Goal: Transaction & Acquisition: Purchase product/service

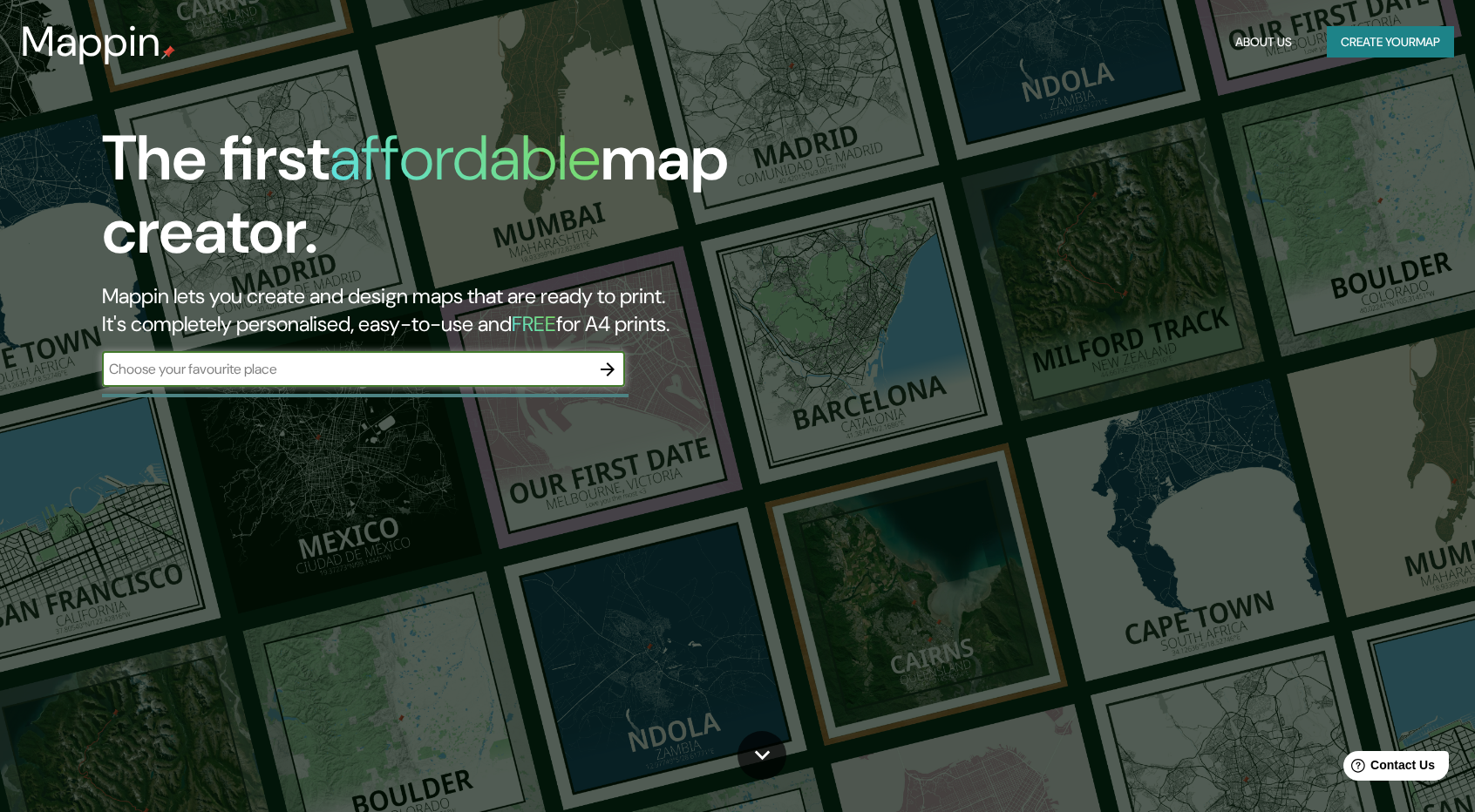
click at [617, 363] on icon "button" at bounding box center [608, 370] width 21 height 21
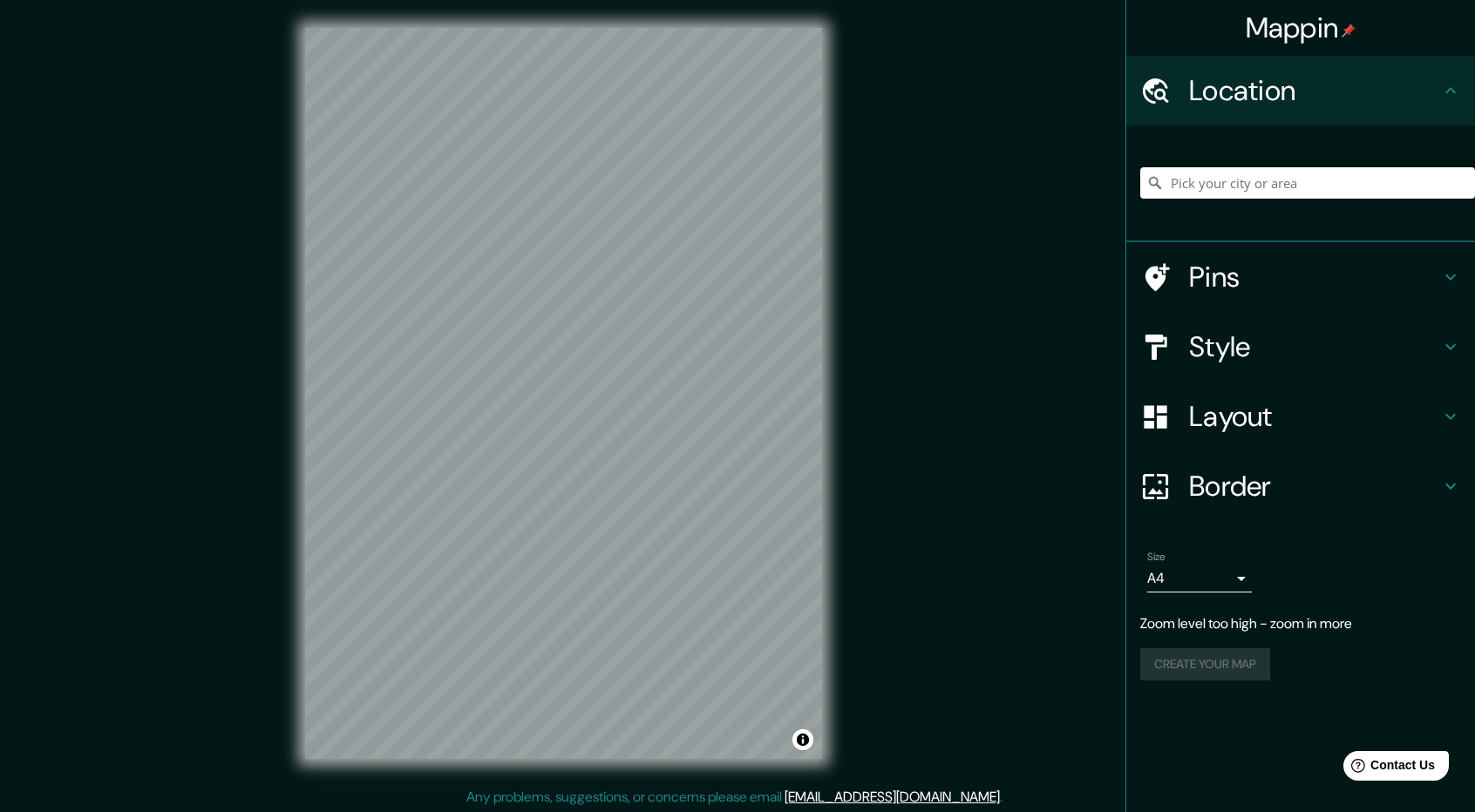
click at [1238, 184] on input "Pick your city or area" at bounding box center [1308, 183] width 335 height 32
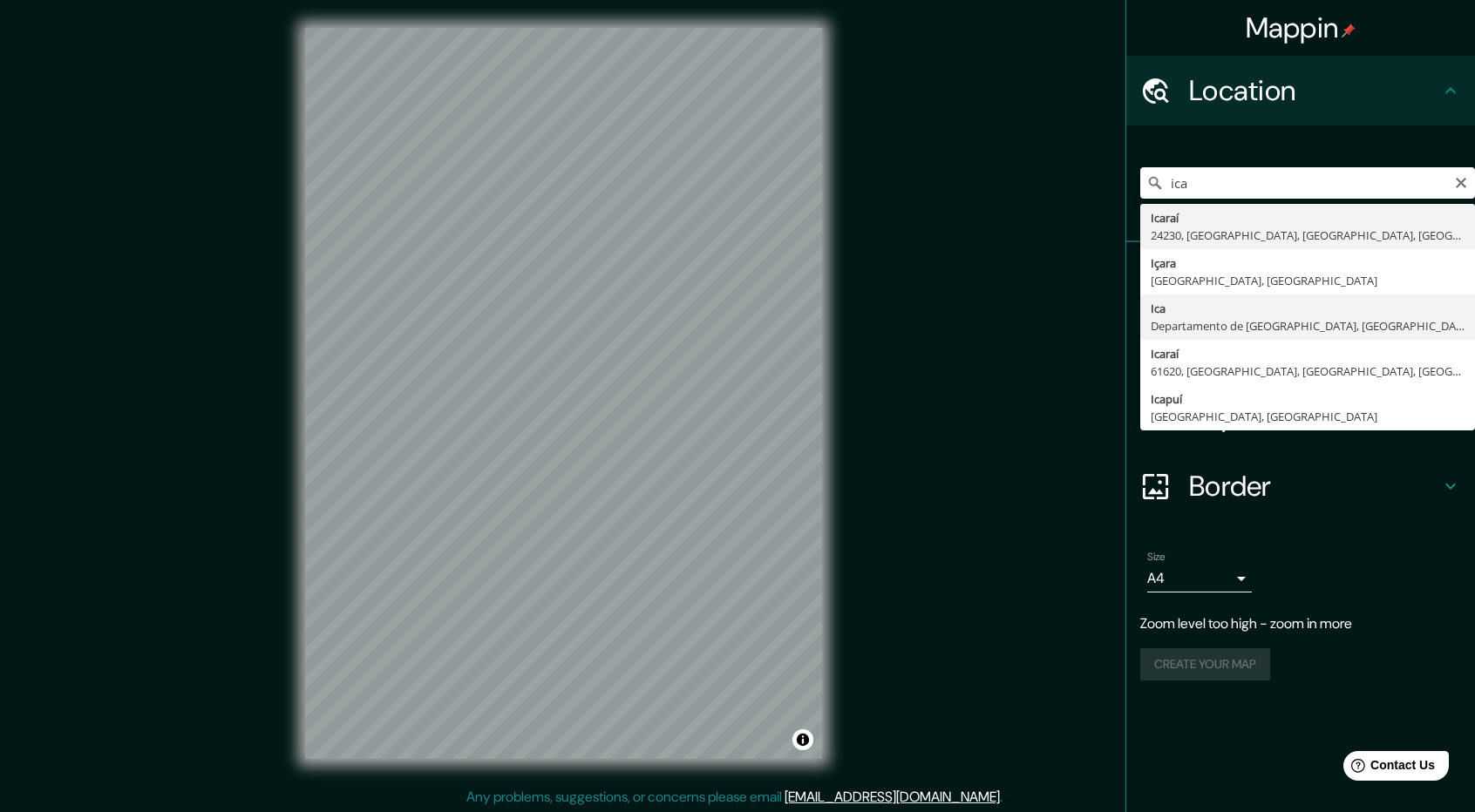
type input "Ica, [GEOGRAPHIC_DATA], [GEOGRAPHIC_DATA]"
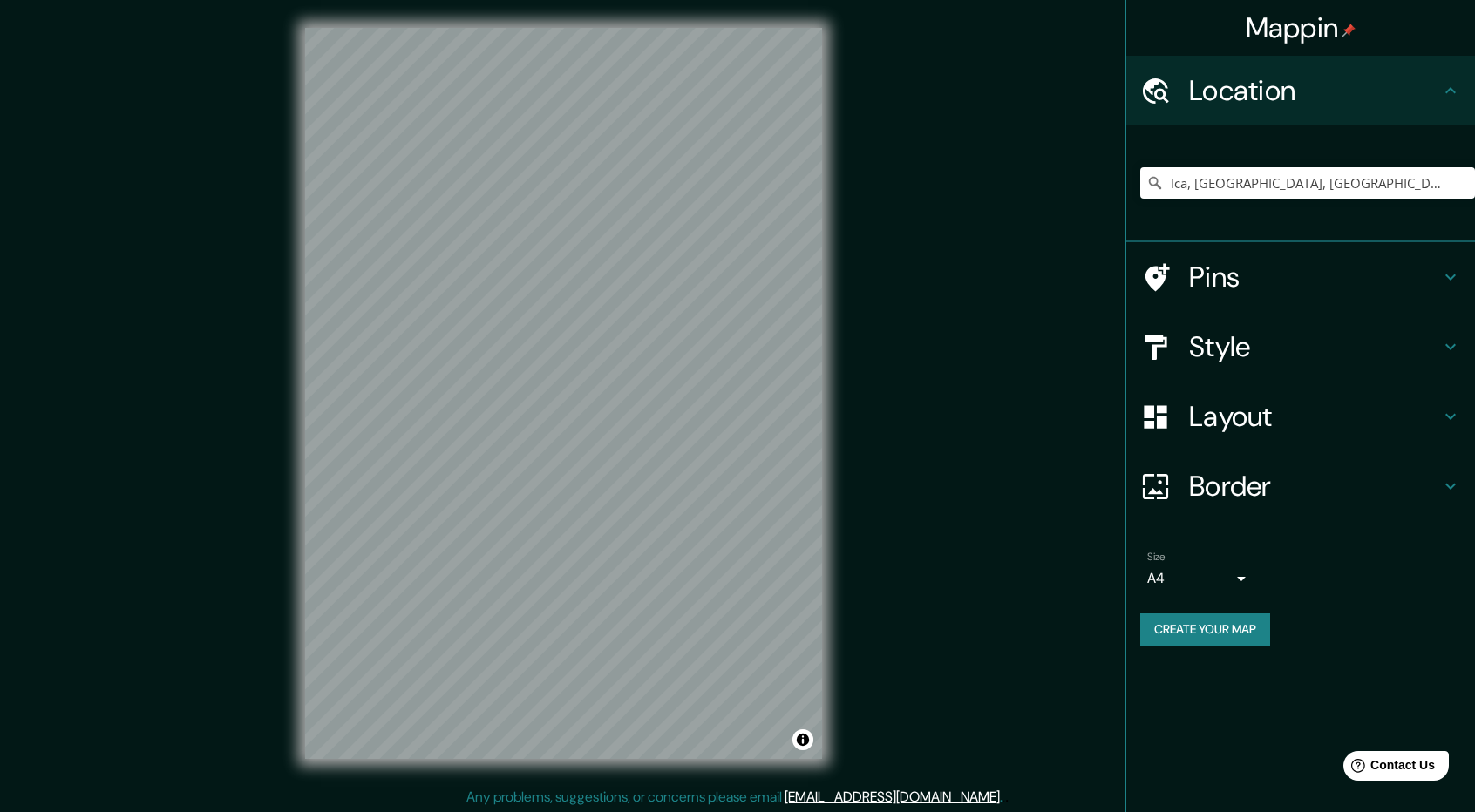
click at [1290, 341] on h4 "Style" at bounding box center [1314, 347] width 251 height 35
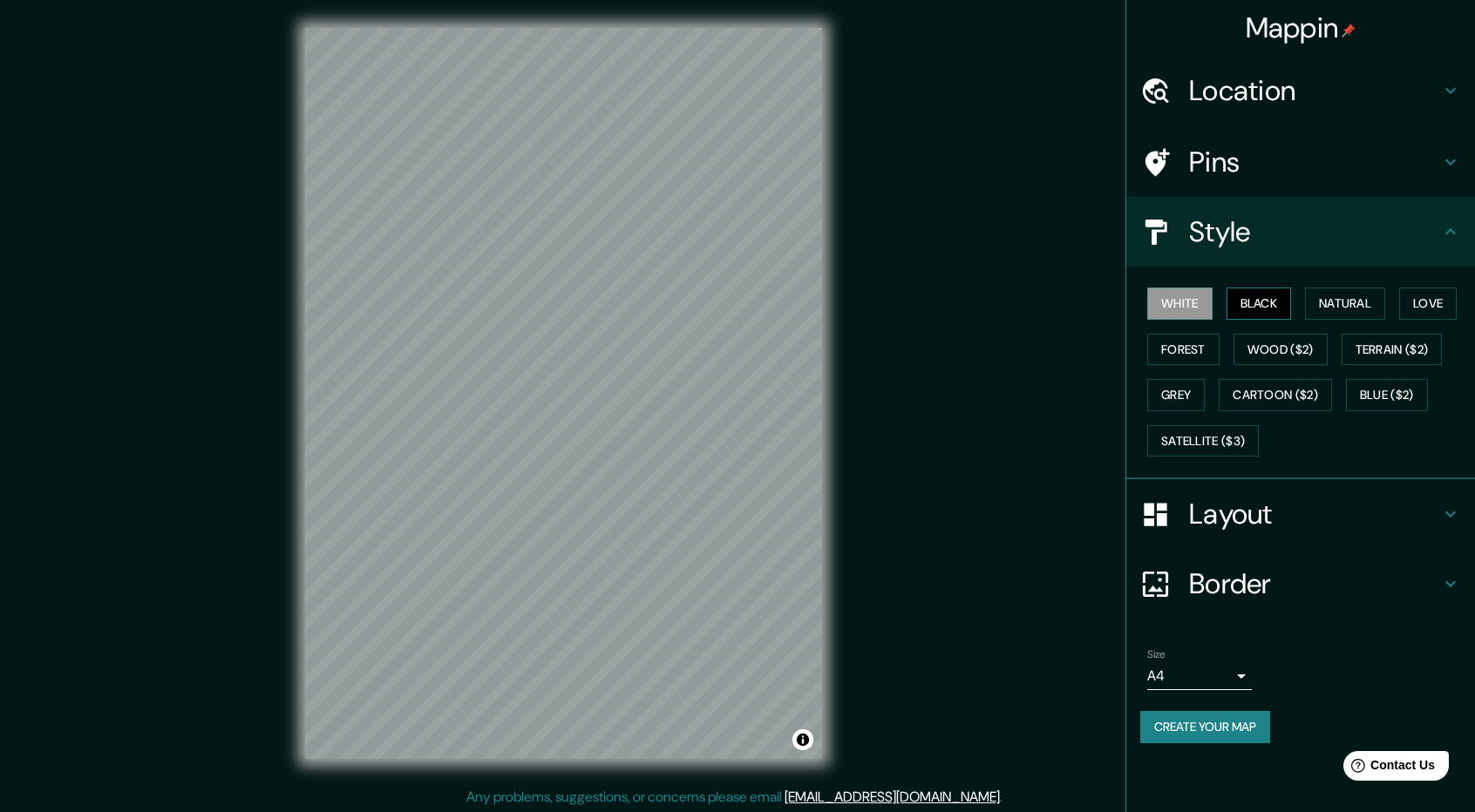
click at [1241, 300] on button "Black" at bounding box center [1259, 303] width 65 height 33
click at [1175, 316] on button "White" at bounding box center [1180, 303] width 65 height 33
click at [1229, 299] on button "Black" at bounding box center [1259, 303] width 65 height 33
click at [1343, 316] on button "Natural" at bounding box center [1345, 303] width 80 height 33
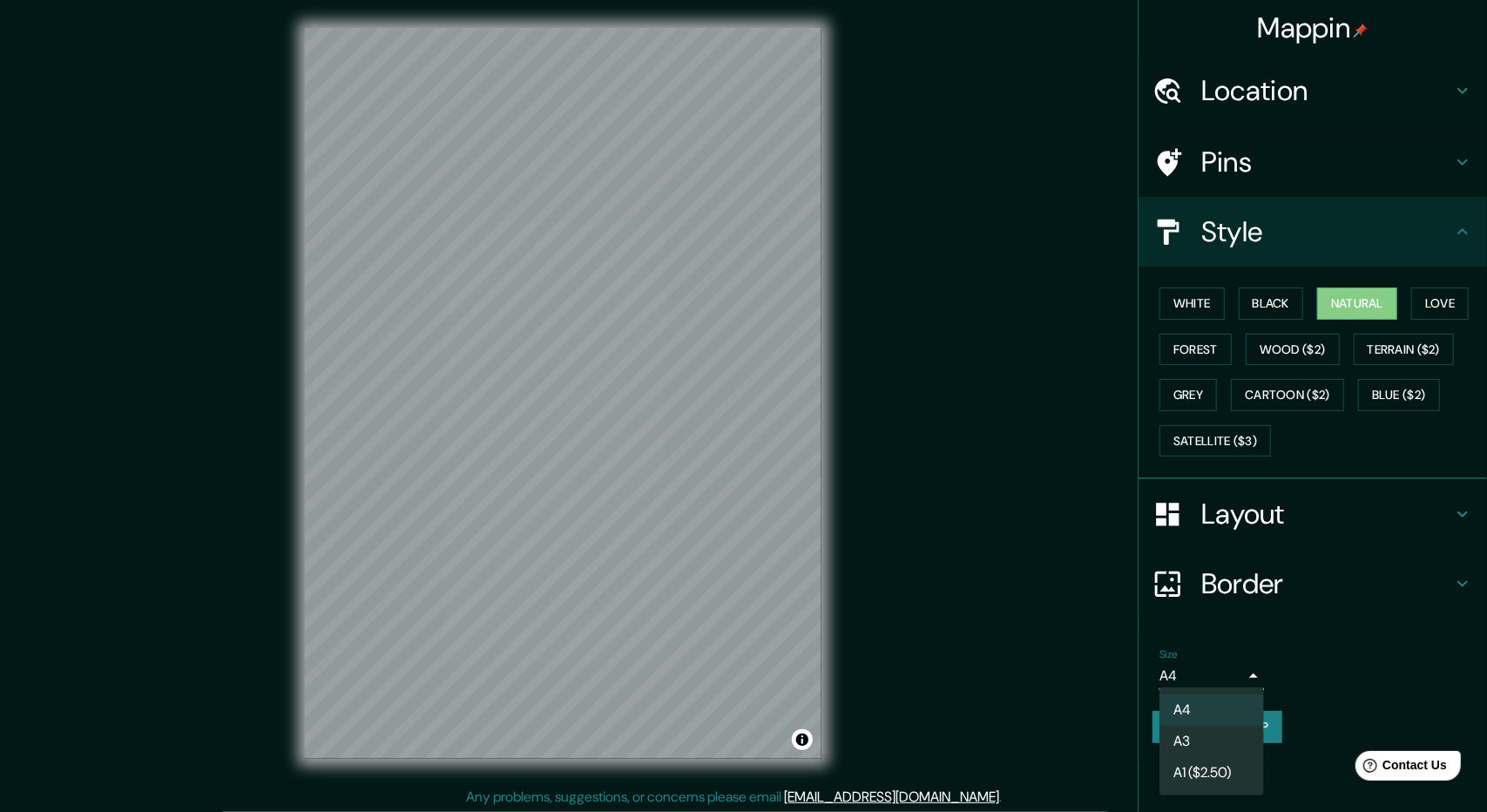
click at [1239, 665] on body "Mappin Location [GEOGRAPHIC_DATA], [GEOGRAPHIC_DATA], [GEOGRAPHIC_DATA] Pins St…" at bounding box center [744, 406] width 1487 height 812
click at [1217, 738] on li "A3" at bounding box center [1212, 742] width 105 height 32
type input "a4"
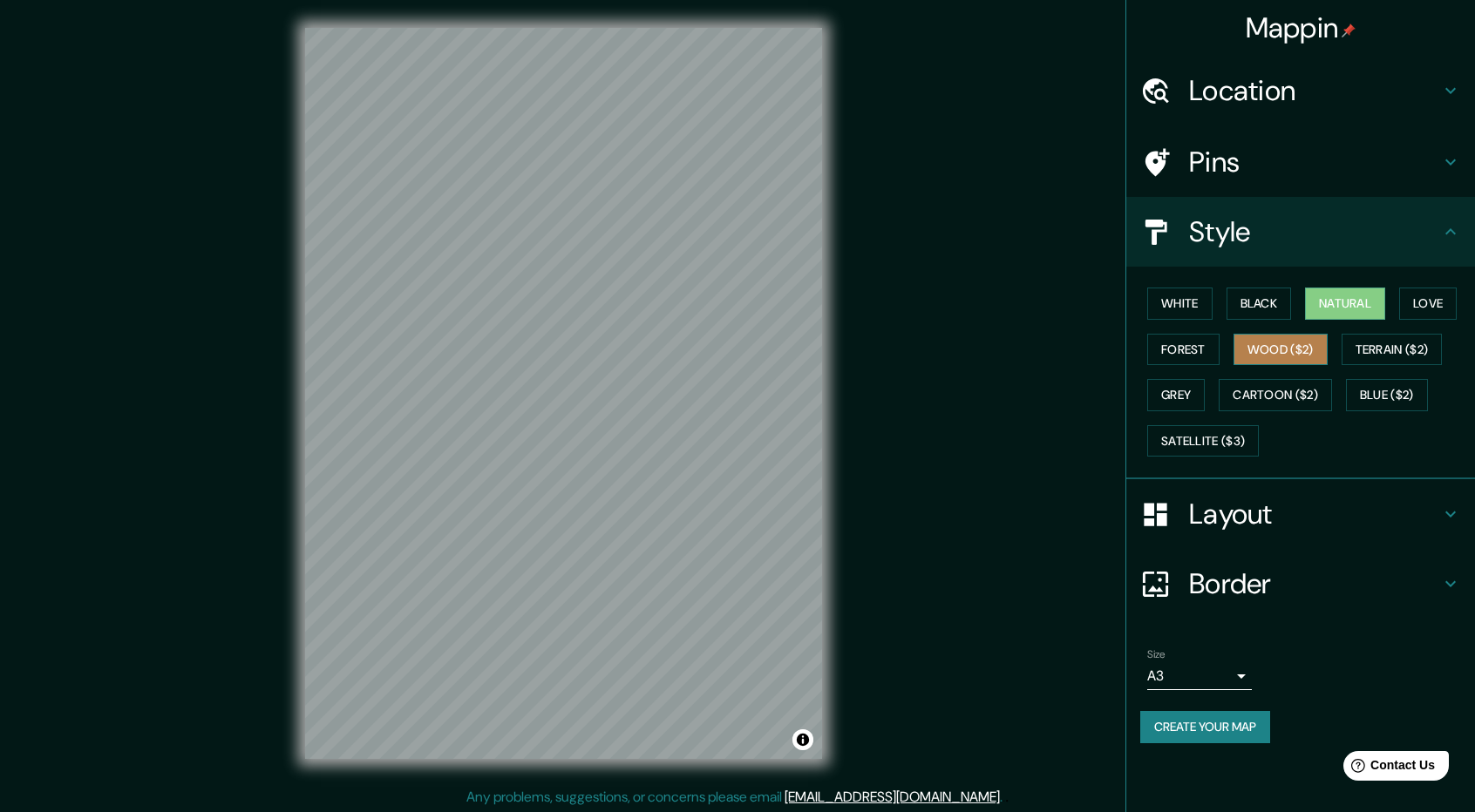
click at [1301, 355] on button "Wood ($2)" at bounding box center [1280, 350] width 94 height 33
click at [1366, 348] on button "Terrain ($2)" at bounding box center [1391, 350] width 101 height 33
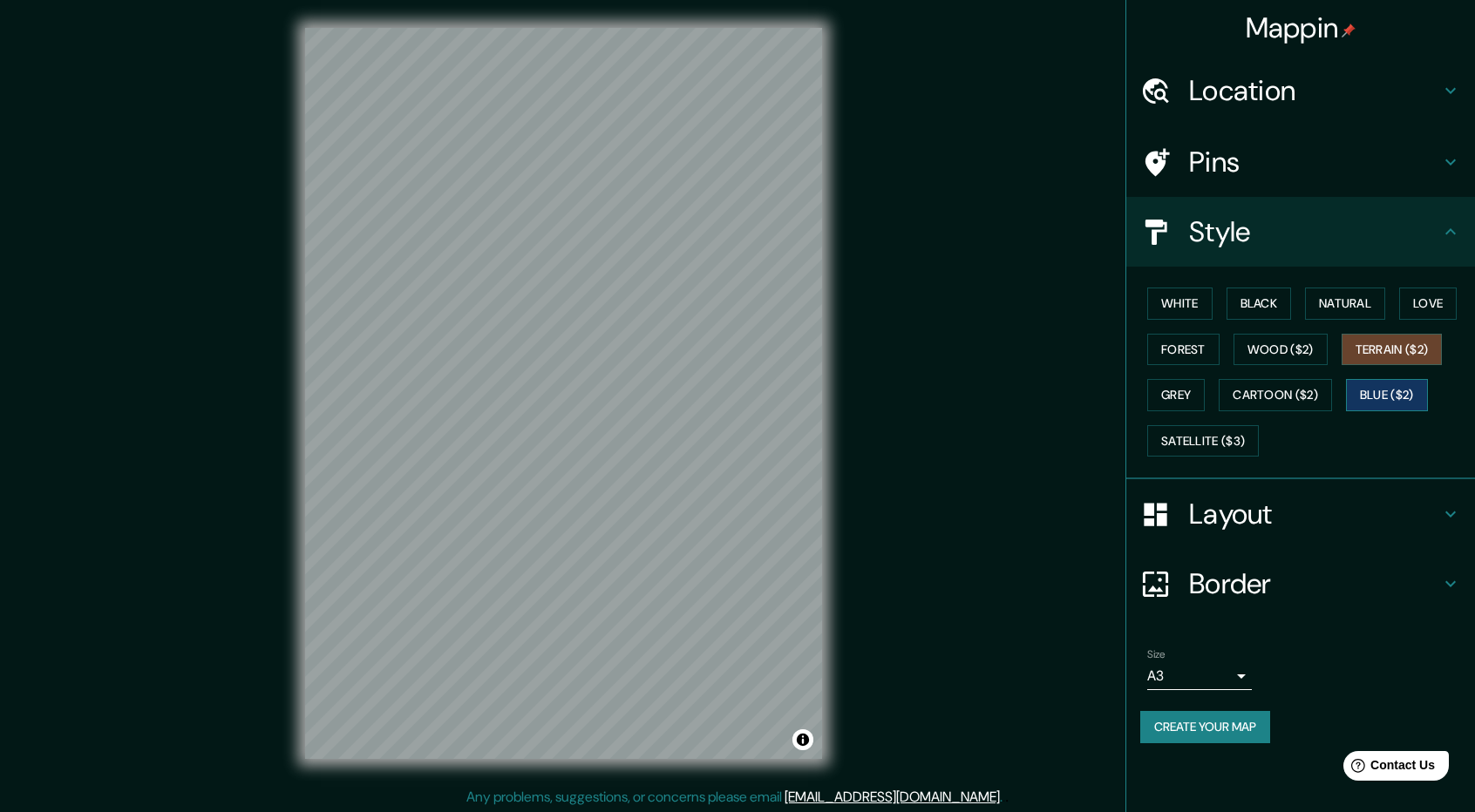
click at [1365, 382] on button "Blue ($2)" at bounding box center [1386, 395] width 82 height 33
click at [1312, 402] on button "Cartoon ($2)" at bounding box center [1275, 395] width 114 height 33
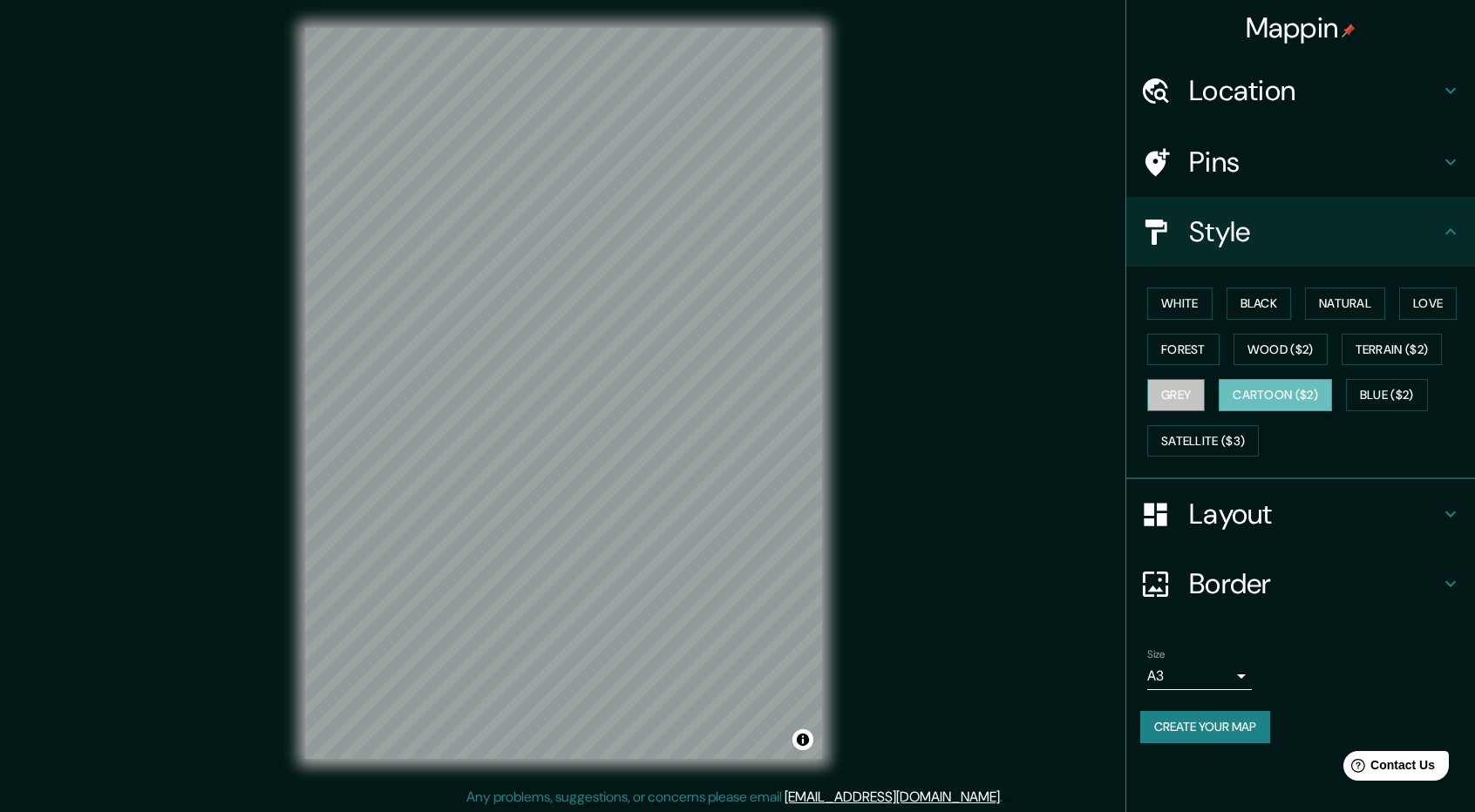
click at [1158, 389] on button "Grey" at bounding box center [1175, 395] width 57 height 33
click at [1169, 350] on button "Forest" at bounding box center [1183, 350] width 72 height 33
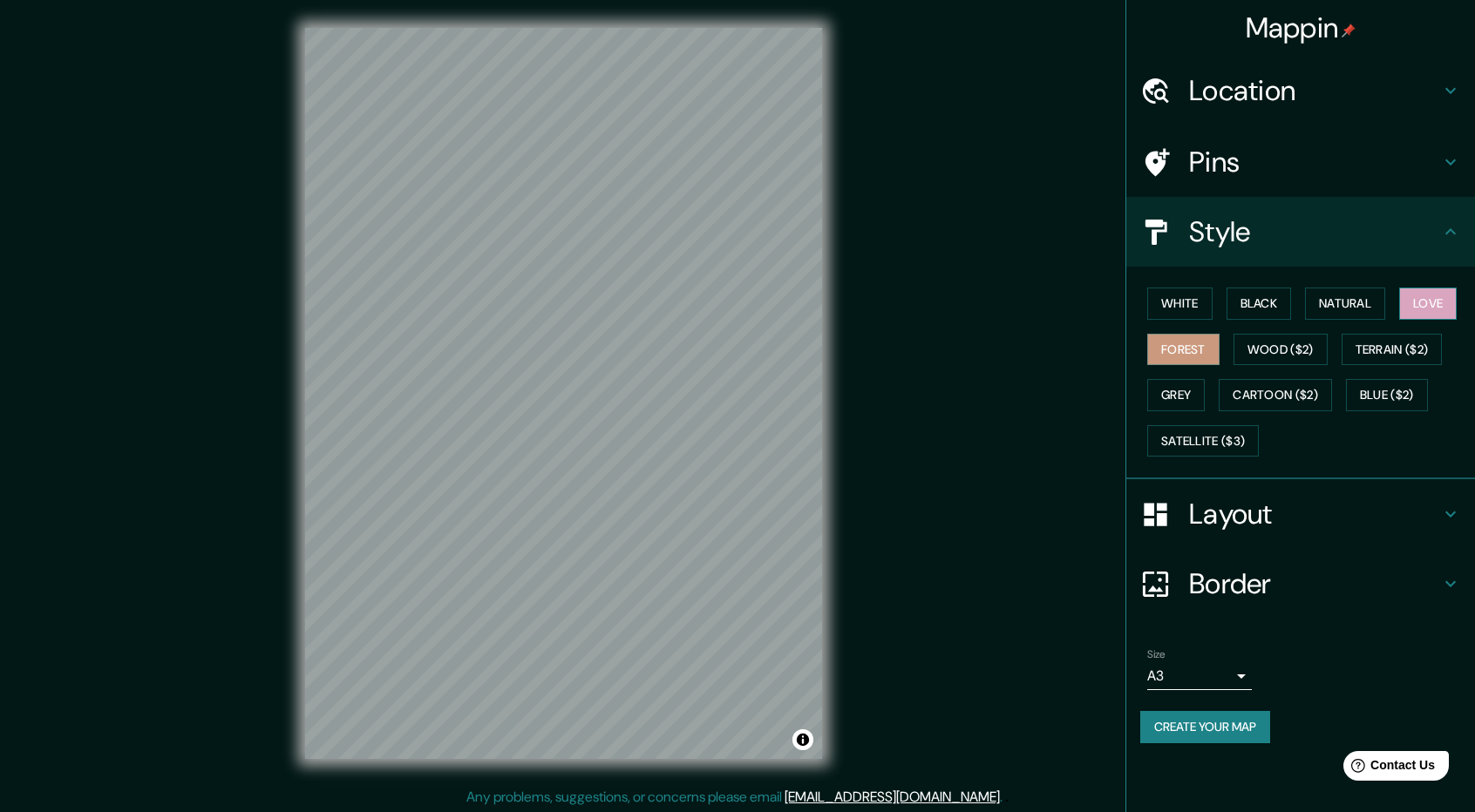
click at [1405, 302] on button "Love" at bounding box center [1427, 303] width 57 height 33
click at [1367, 299] on button "Natural" at bounding box center [1345, 303] width 80 height 33
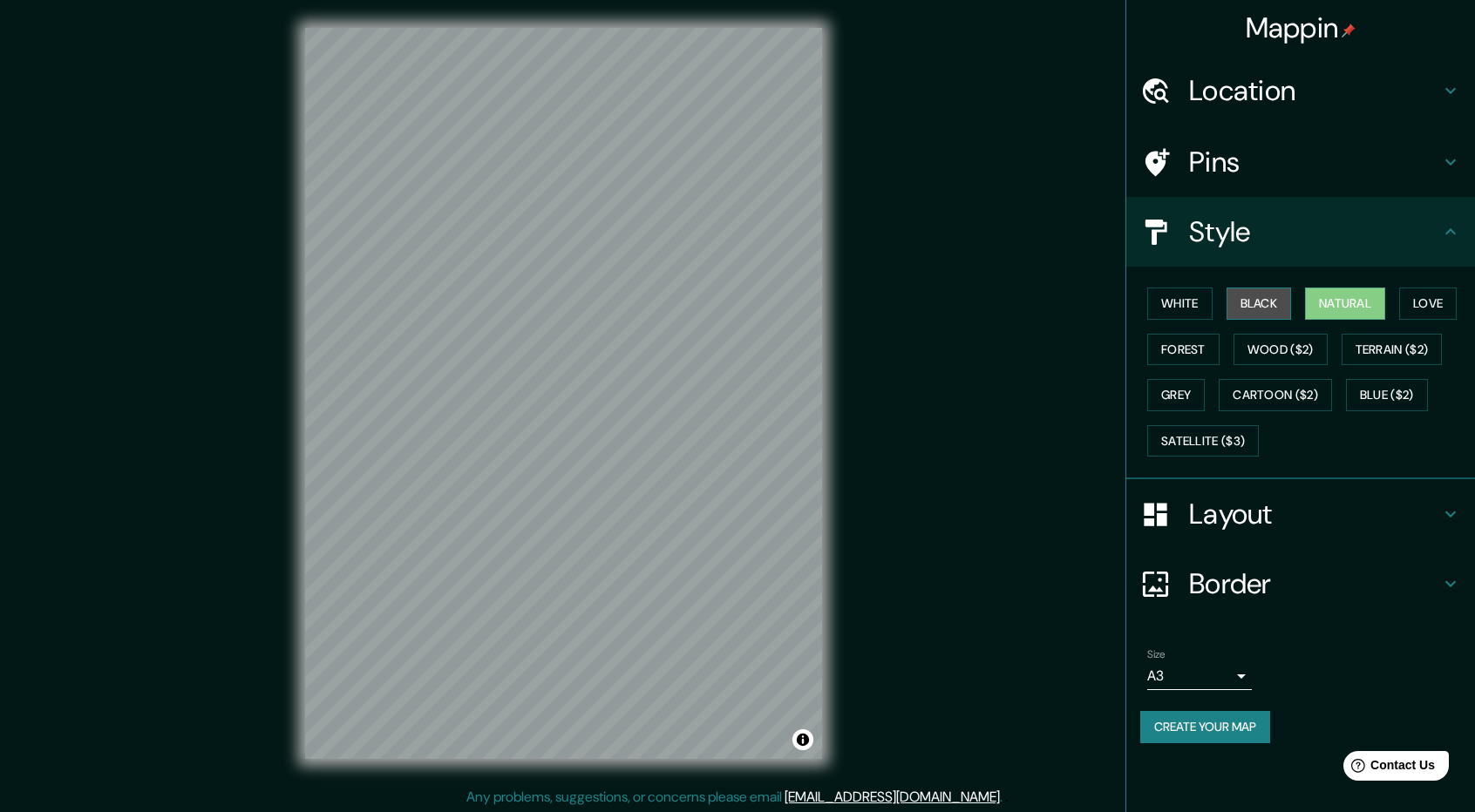
click at [1274, 299] on button "Black" at bounding box center [1259, 303] width 65 height 33
click at [1185, 311] on button "White" at bounding box center [1180, 303] width 65 height 33
click at [1264, 307] on button "Black" at bounding box center [1259, 303] width 65 height 33
click at [1268, 569] on h4 "Border" at bounding box center [1314, 584] width 251 height 35
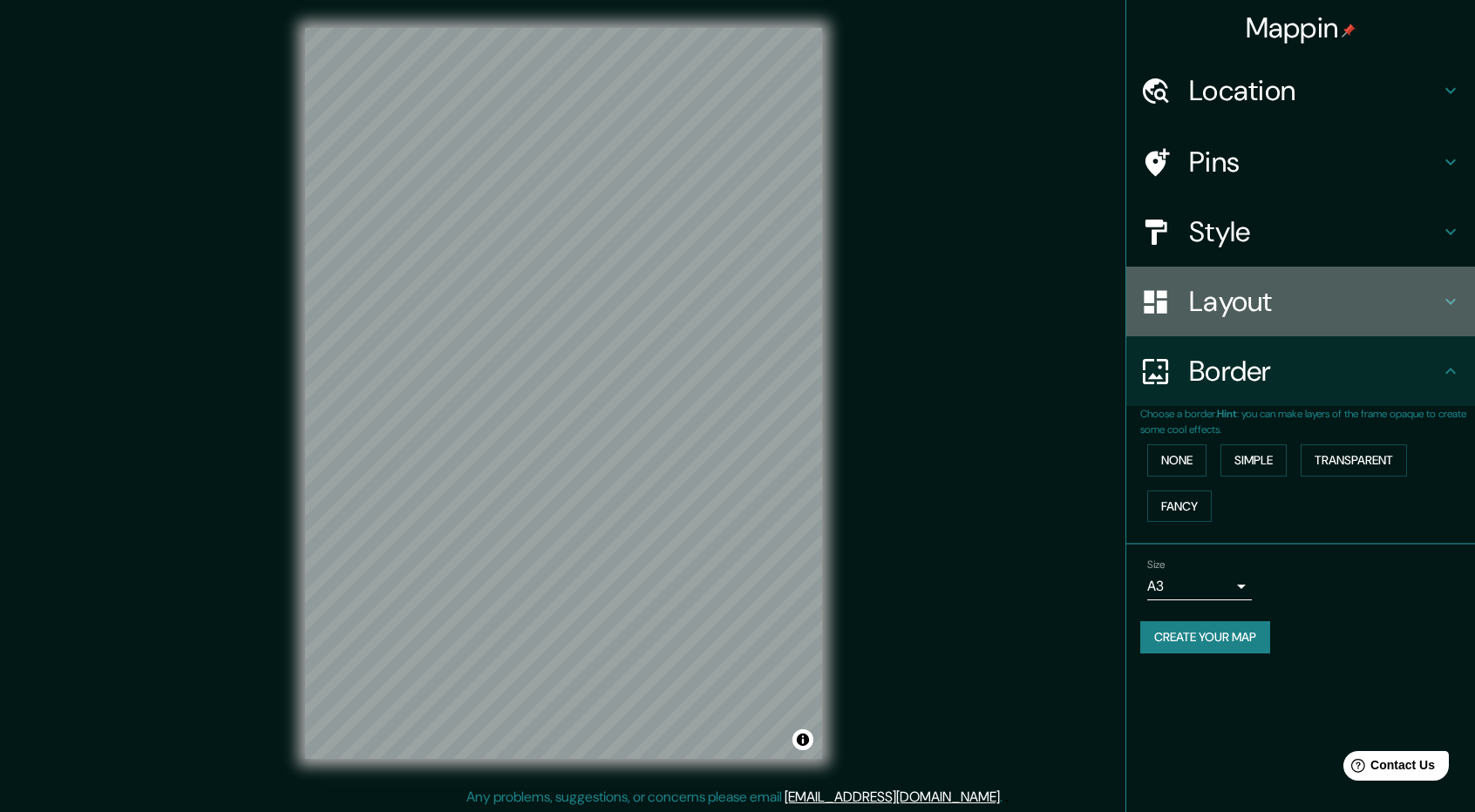
click at [1300, 300] on h4 "Layout" at bounding box center [1314, 301] width 251 height 35
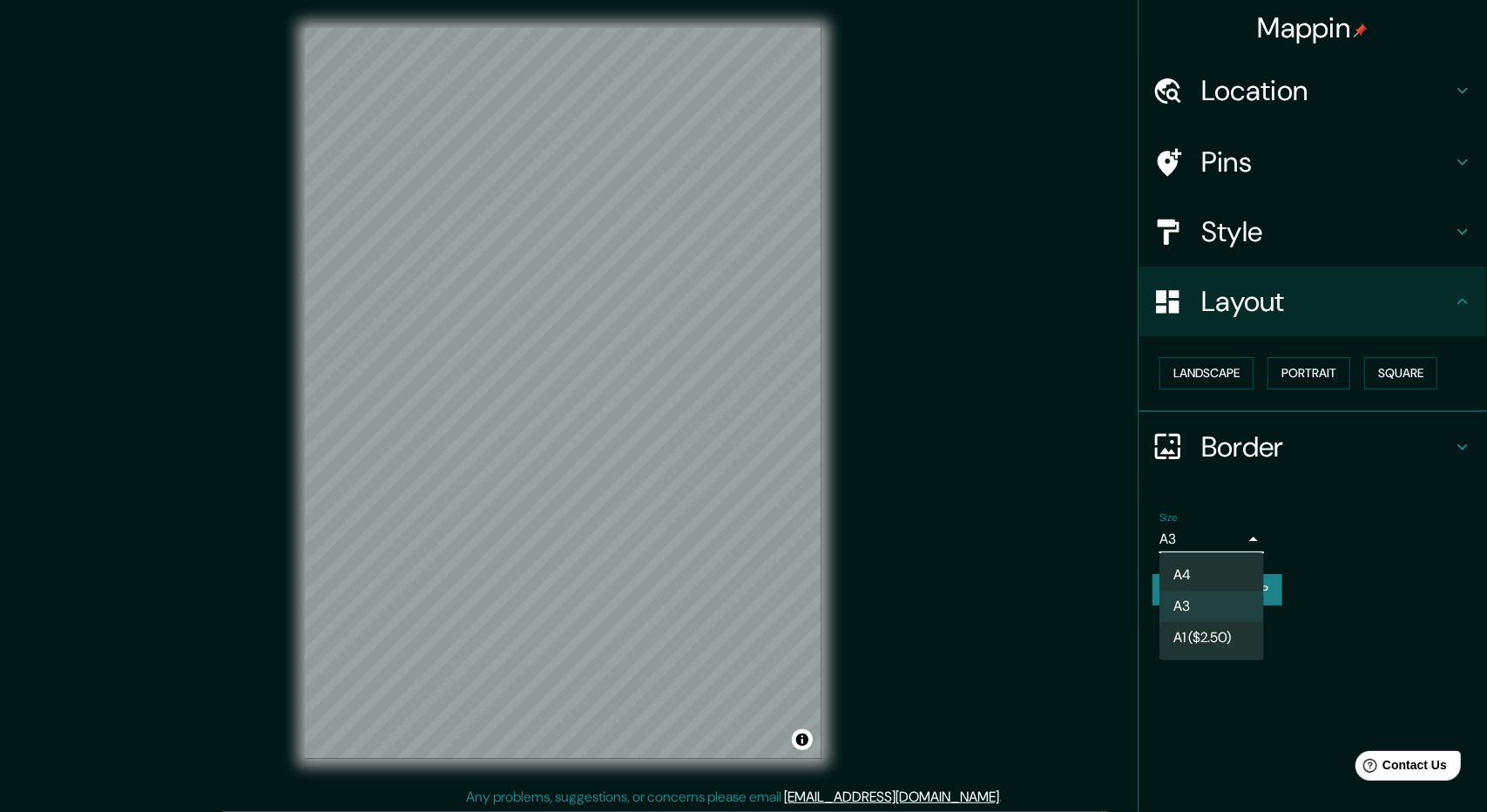
click at [1240, 543] on body "Mappin Location [GEOGRAPHIC_DATA], [GEOGRAPHIC_DATA], [GEOGRAPHIC_DATA] Pins St…" at bounding box center [744, 406] width 1487 height 812
click at [1335, 543] on div at bounding box center [744, 406] width 1487 height 812
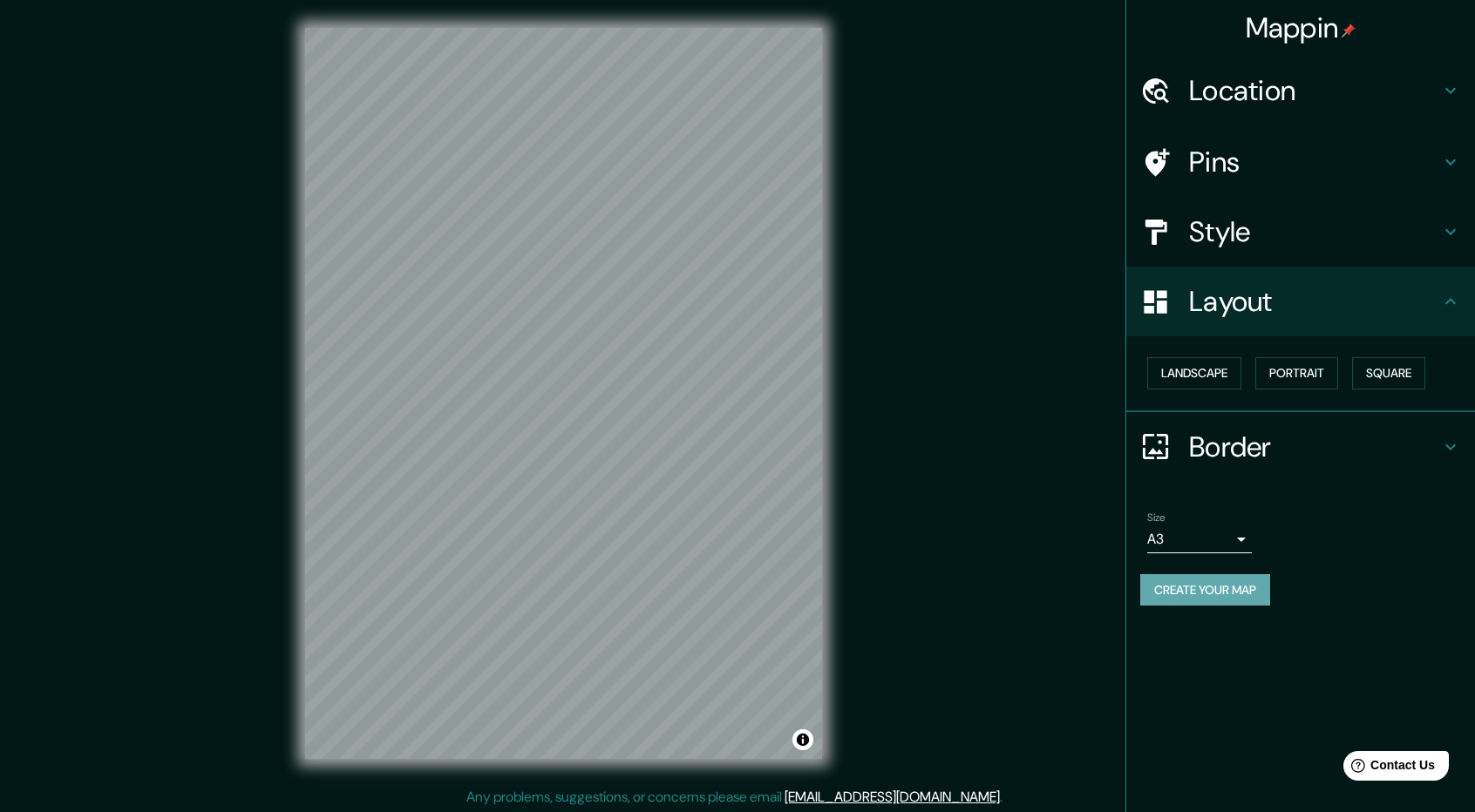
click at [1240, 592] on button "Create your map" at bounding box center [1204, 590] width 130 height 33
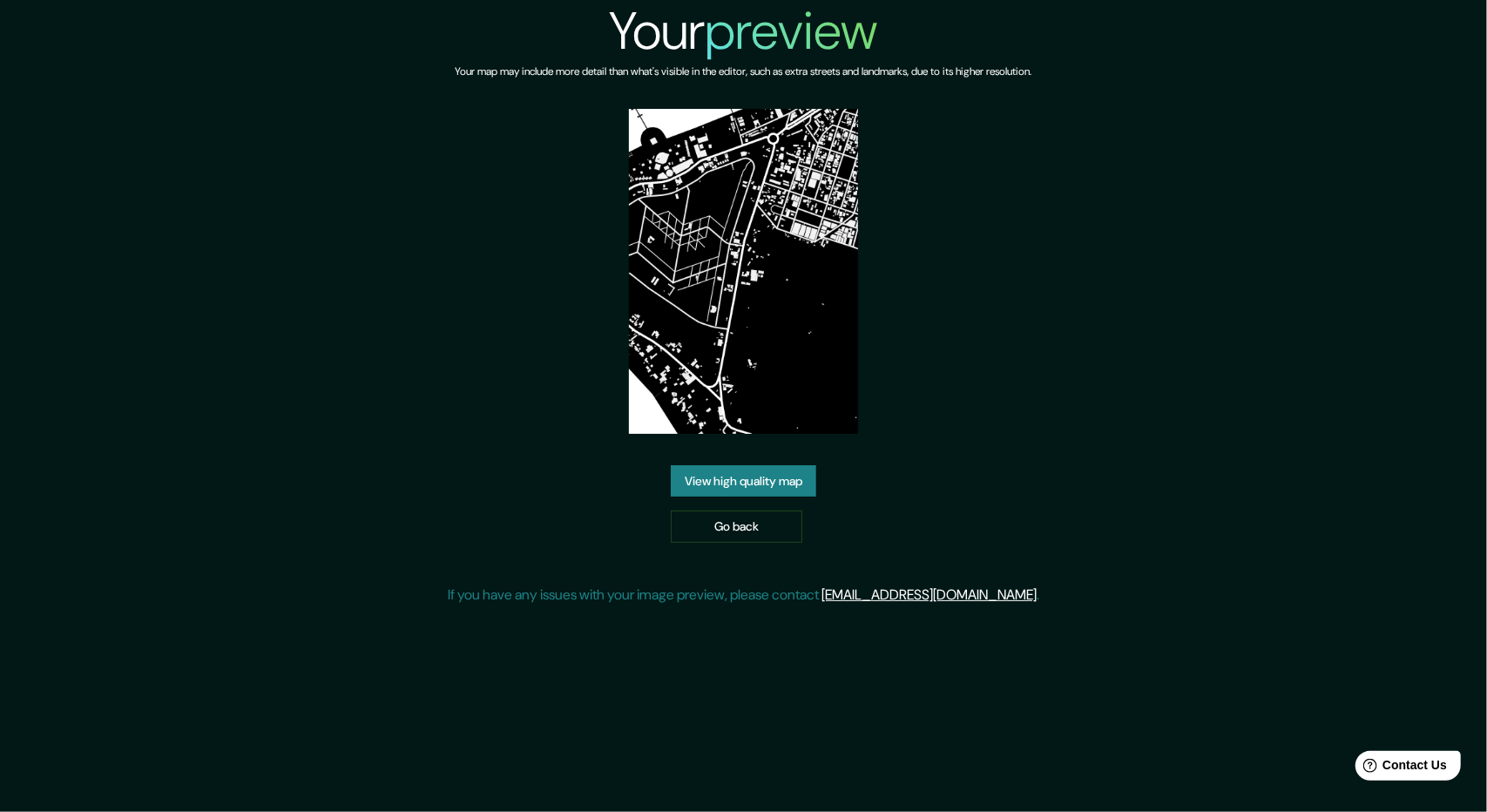
click at [885, 311] on div "Your preview Your map may include more detail than what's visible in the editor…" at bounding box center [744, 309] width 592 height 619
click at [685, 235] on img at bounding box center [744, 271] width 230 height 325
click at [725, 231] on img at bounding box center [744, 271] width 230 height 325
click at [739, 250] on img at bounding box center [744, 271] width 230 height 325
click at [758, 483] on link "View high quality map" at bounding box center [744, 481] width 145 height 33
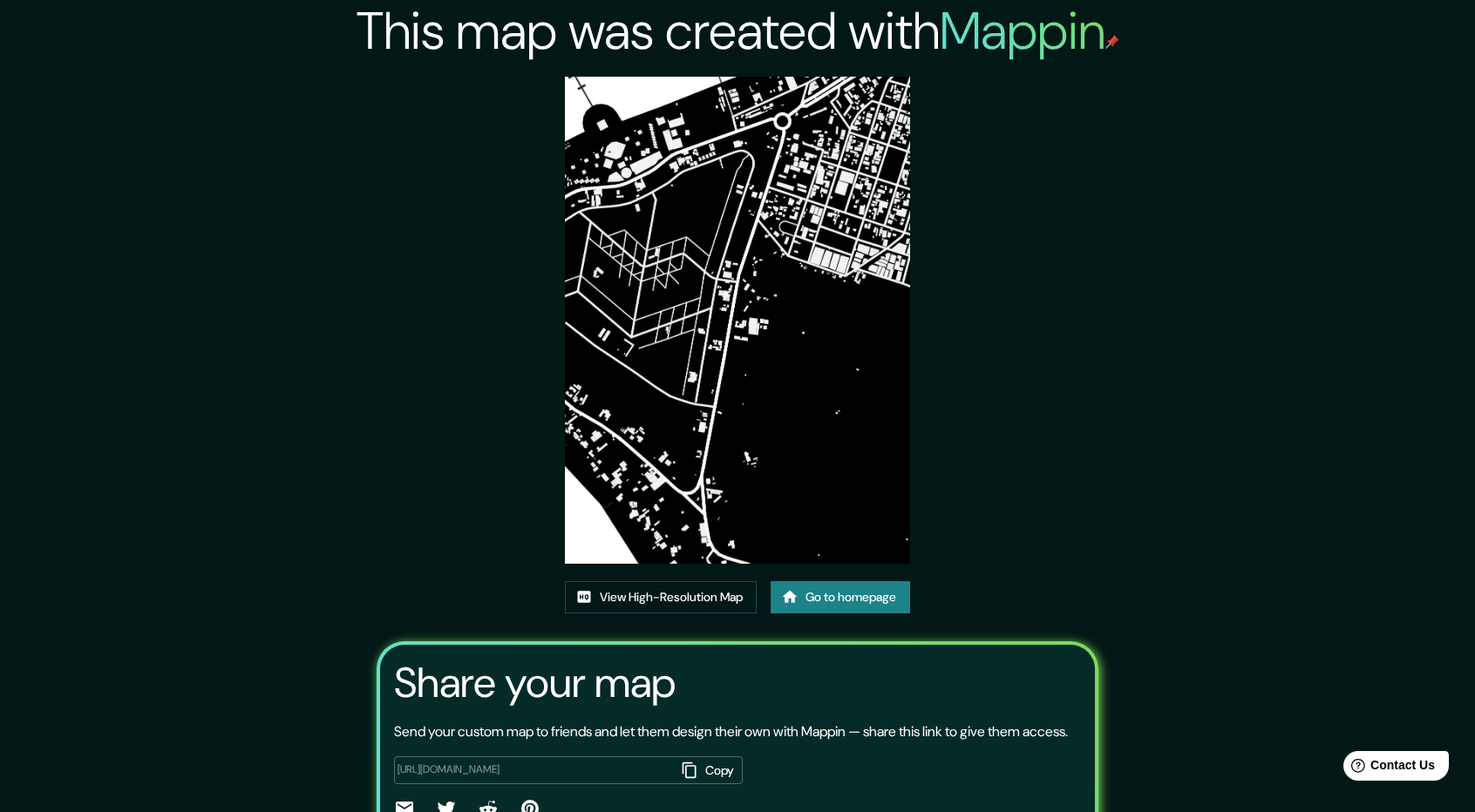
click at [729, 313] on img at bounding box center [737, 320] width 345 height 487
click at [504, 302] on div "This map was created with Mappin View High-Resolution Map Go to homepage Share …" at bounding box center [738, 451] width 762 height 902
